Goal: Task Accomplishment & Management: Use online tool/utility

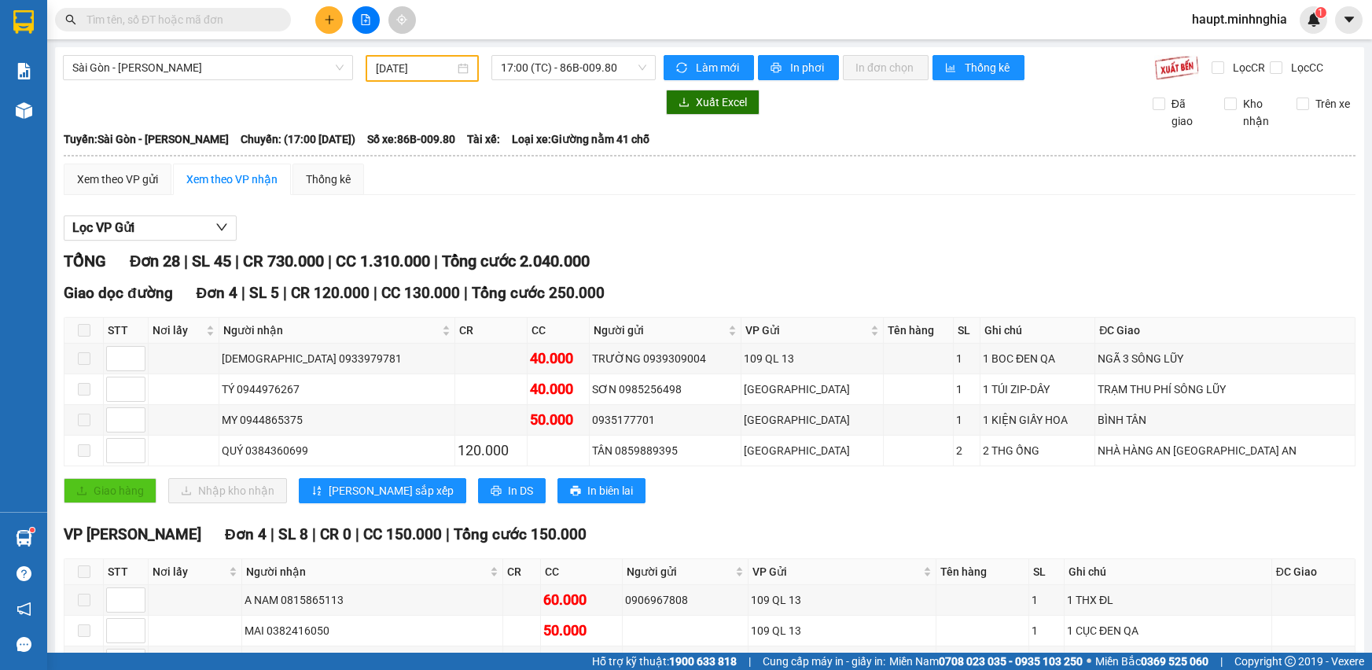
click at [252, 57] on span "Sài Gòn - [PERSON_NAME]" at bounding box center [207, 68] width 271 height 24
click at [564, 71] on span "17:00 (TC) - 86B-009.80" at bounding box center [573, 68] width 145 height 24
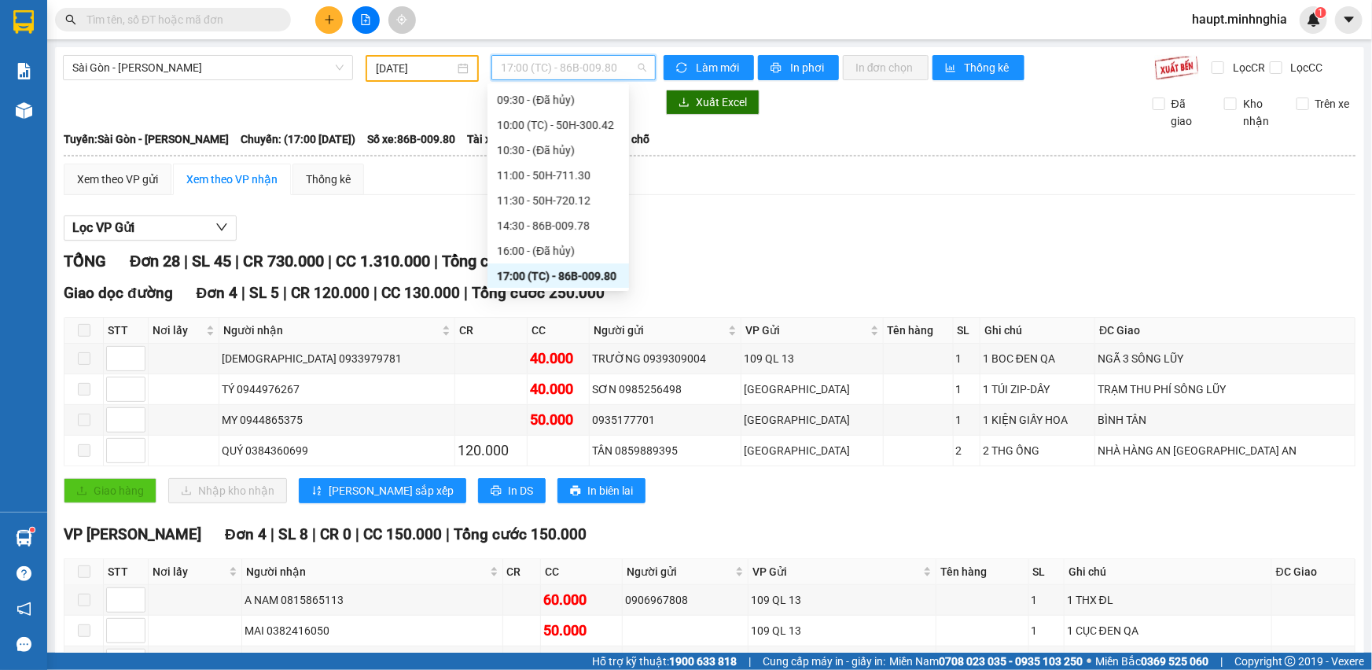
click at [450, 61] on input "[DATE]" at bounding box center [415, 68] width 79 height 17
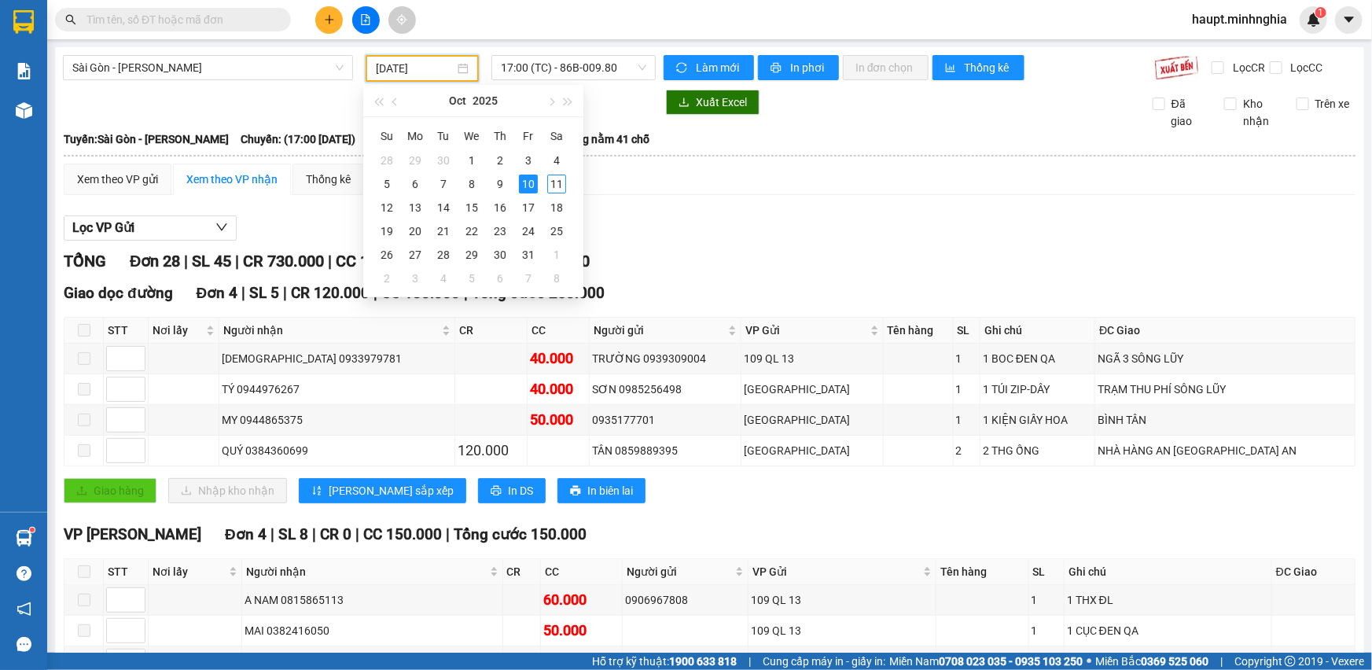
type input "[DATE]"
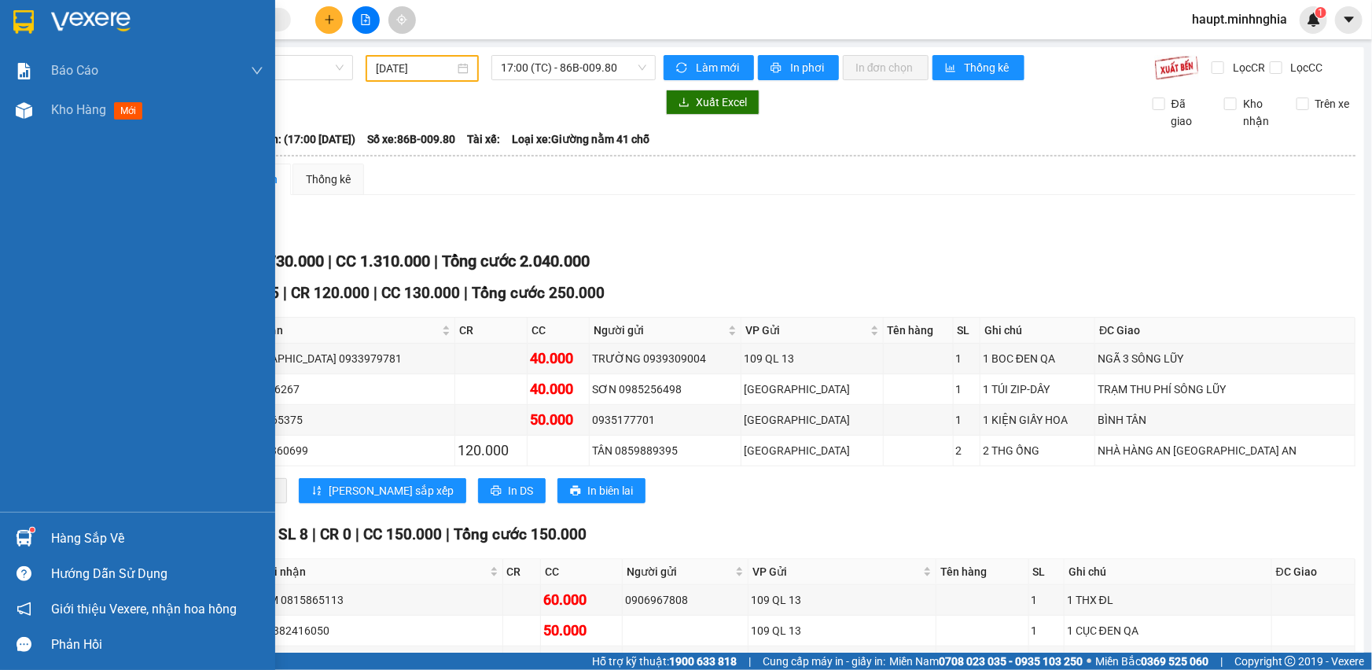
click at [35, 34] on div at bounding box center [24, 22] width 28 height 28
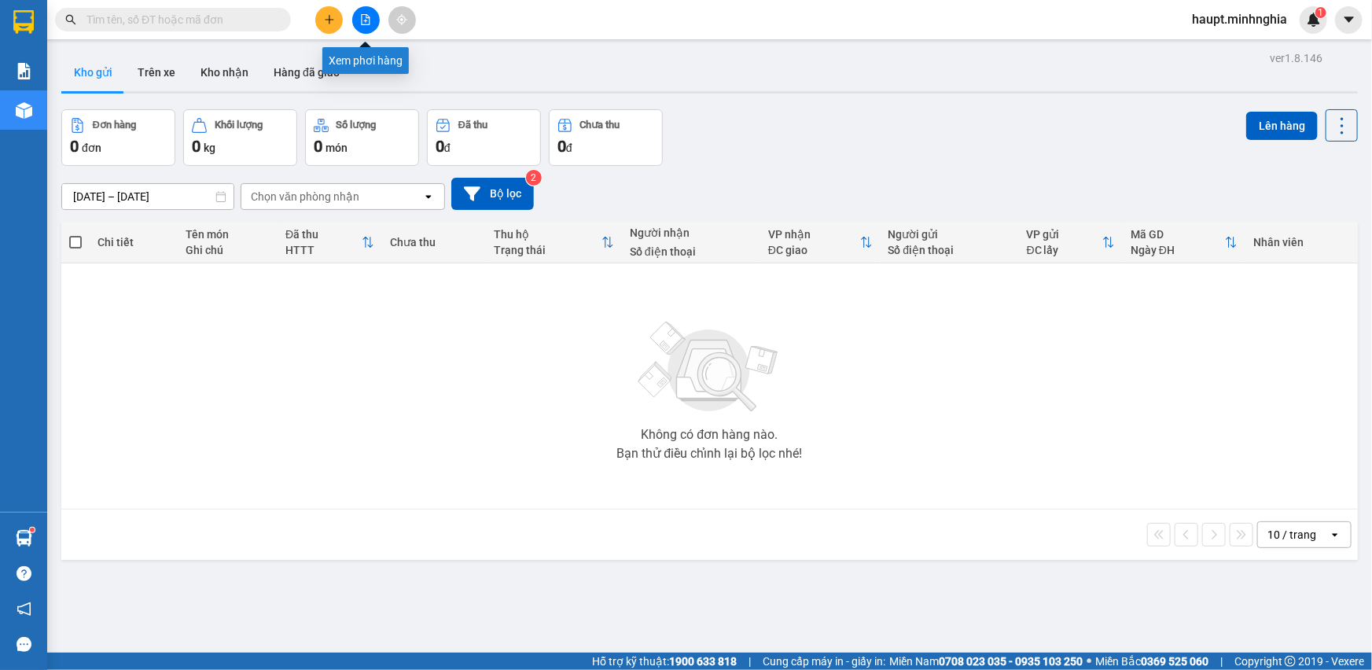
click at [366, 22] on icon "file-add" at bounding box center [365, 19] width 11 height 11
click at [33, 2] on div at bounding box center [23, 25] width 47 height 51
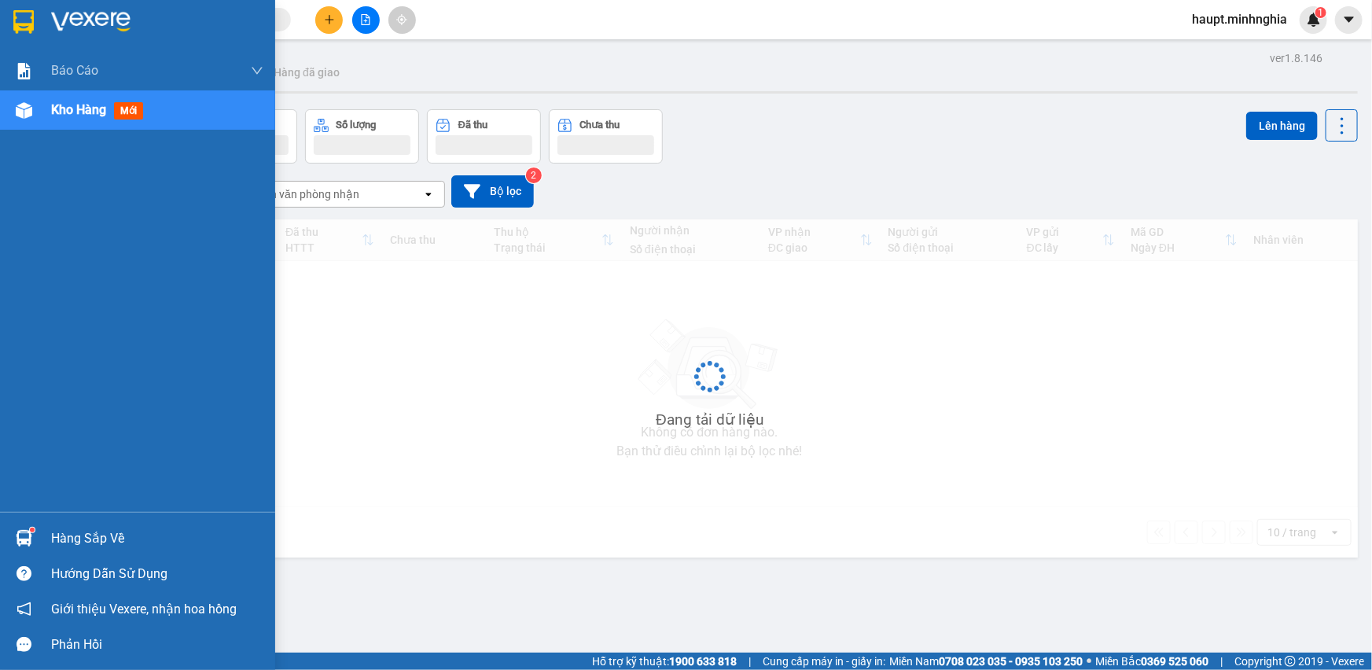
click at [24, 10] on img at bounding box center [23, 22] width 20 height 24
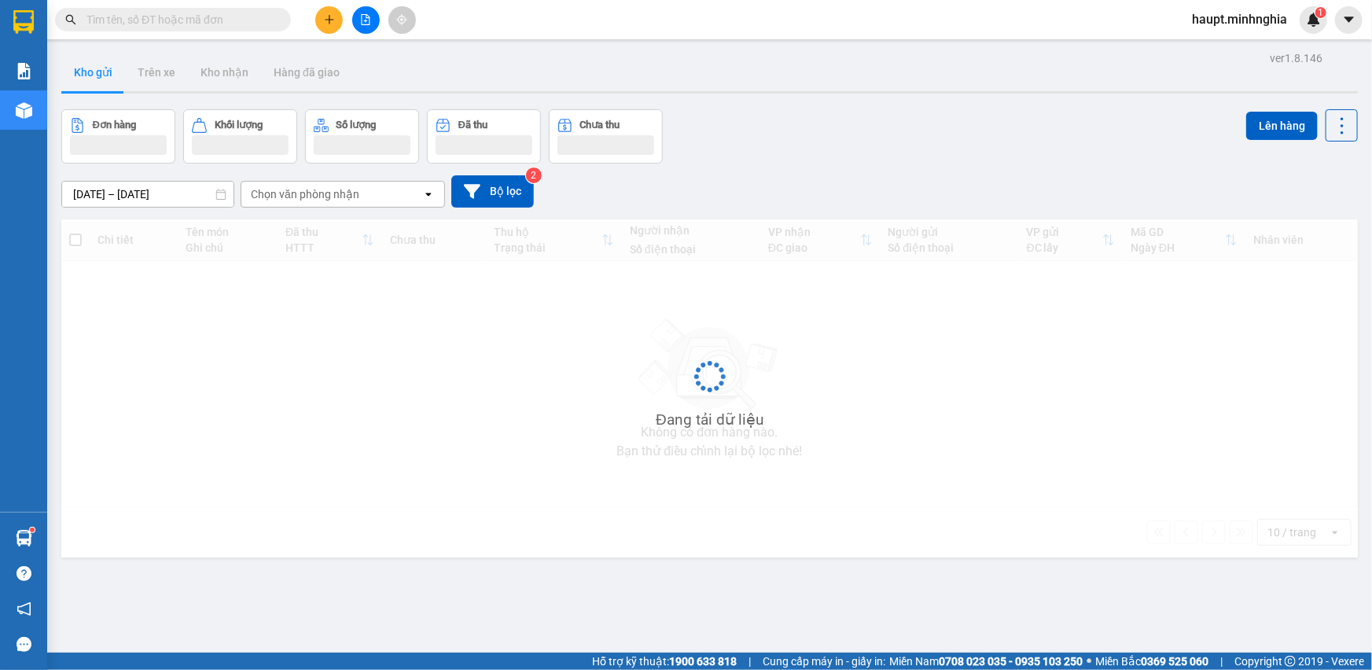
click at [165, 83] on button "Trên xe" at bounding box center [156, 72] width 63 height 38
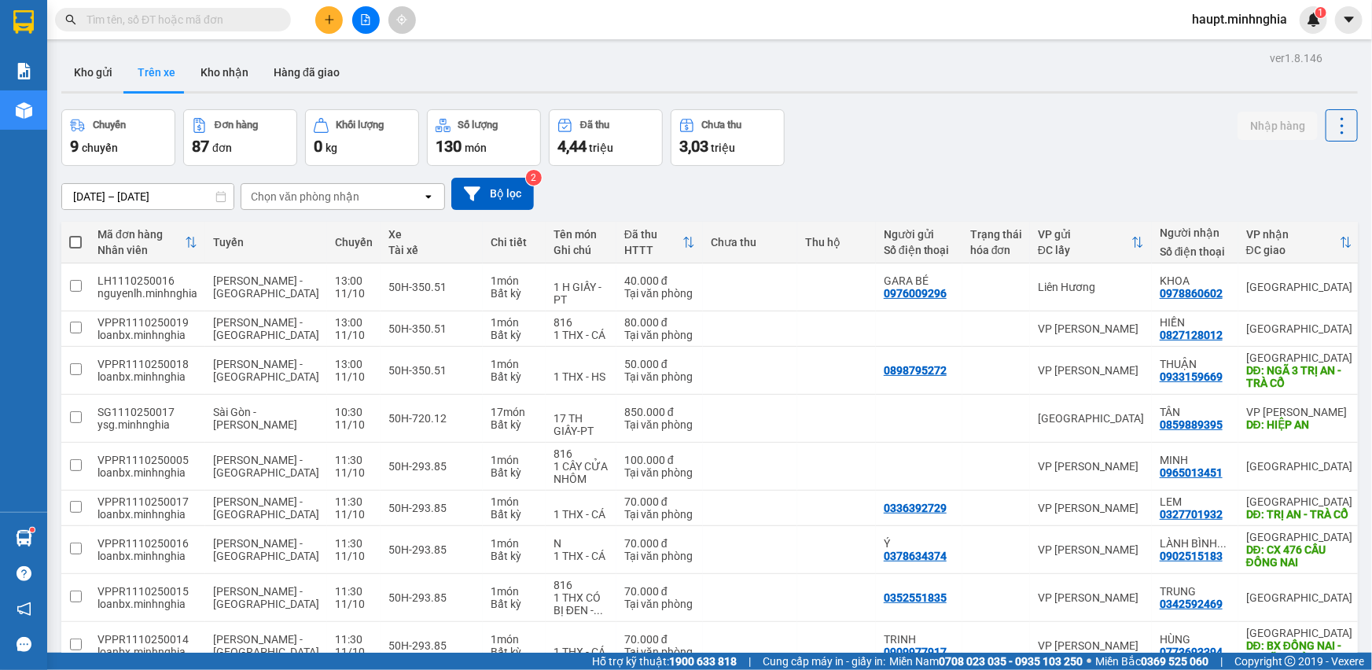
click at [402, 194] on div "Chọn văn phòng nhận" at bounding box center [331, 196] width 181 height 25
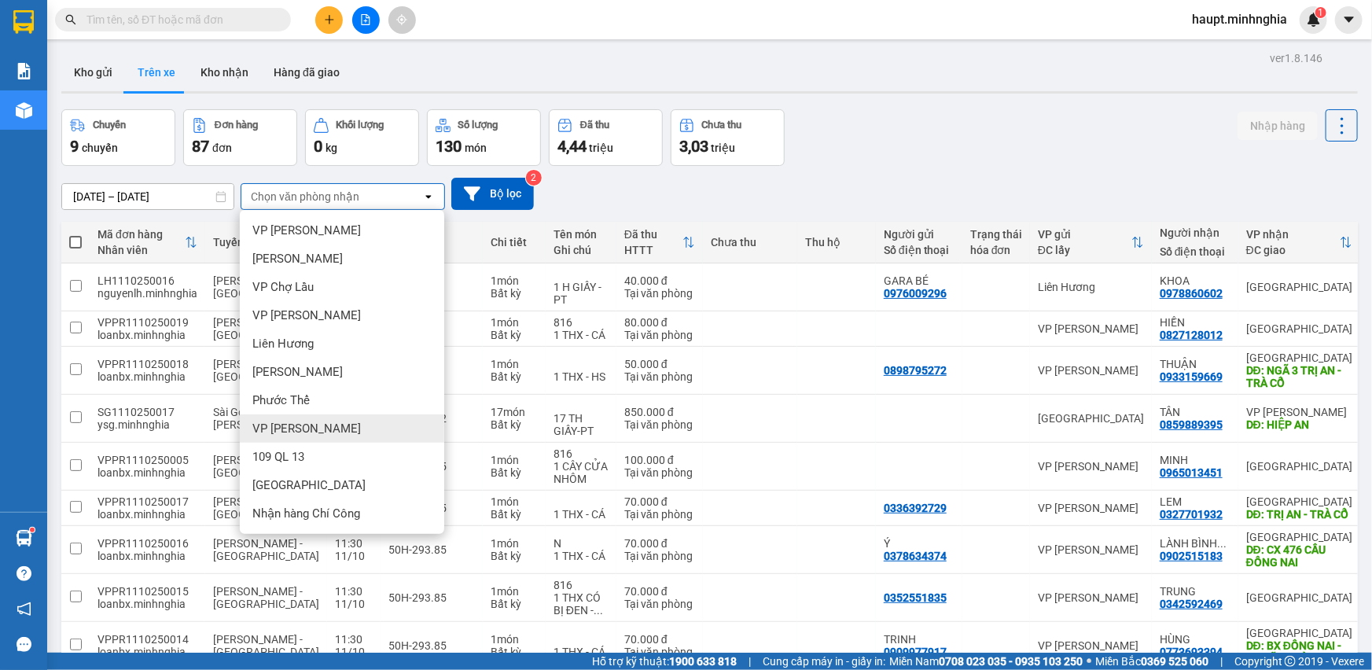
click at [325, 423] on span "VP [PERSON_NAME]" at bounding box center [306, 429] width 108 height 16
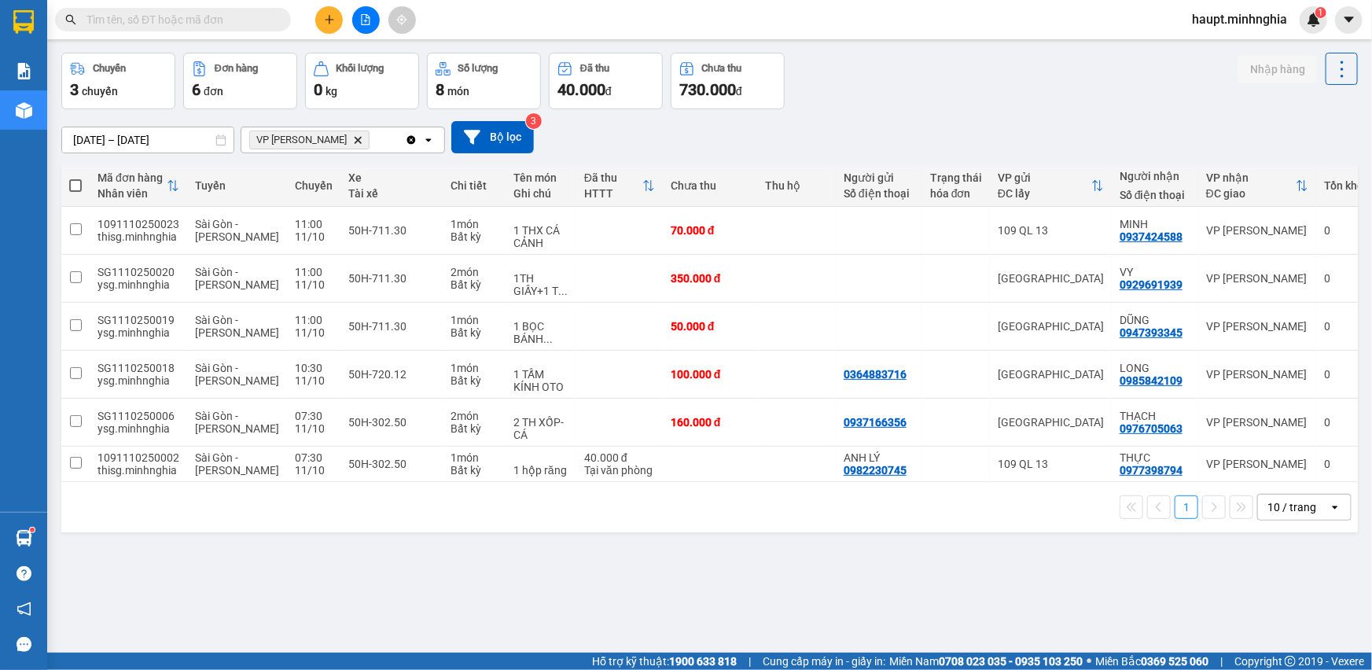
scroll to position [72, 0]
